Goal: Check status: Check status

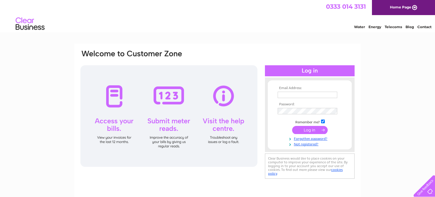
type input "[EMAIL_ADDRESS][DOMAIN_NAME]"
click at [306, 130] on input "submit" at bounding box center [310, 130] width 36 height 8
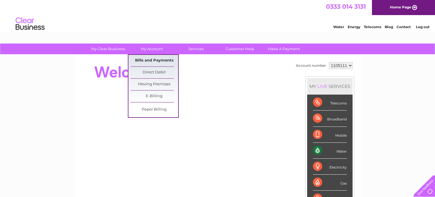
click at [156, 60] on link "Bills and Payments" at bounding box center [155, 61] width 48 height 12
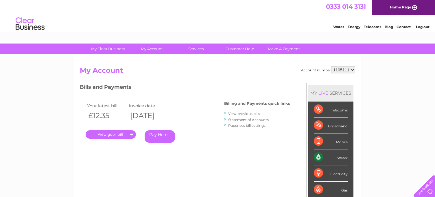
click at [108, 134] on link "." at bounding box center [111, 134] width 50 height 8
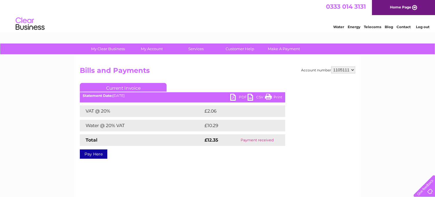
click at [269, 97] on link "Print" at bounding box center [273, 98] width 17 height 8
click at [422, 26] on link "Log out" at bounding box center [423, 27] width 14 height 4
